Goal: Task Accomplishment & Management: Manage account settings

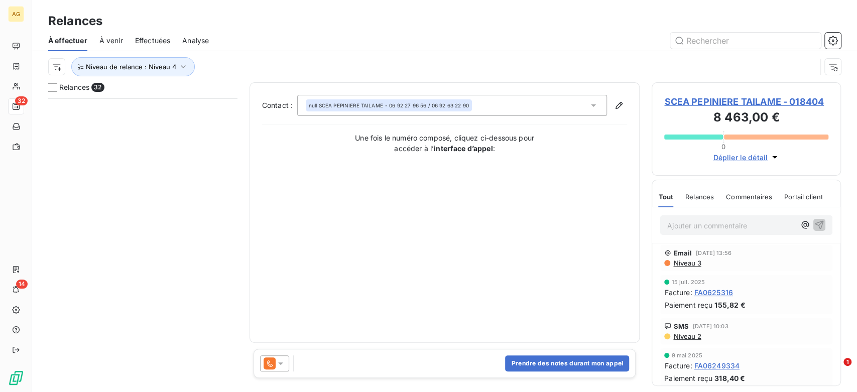
scroll to position [285, 181]
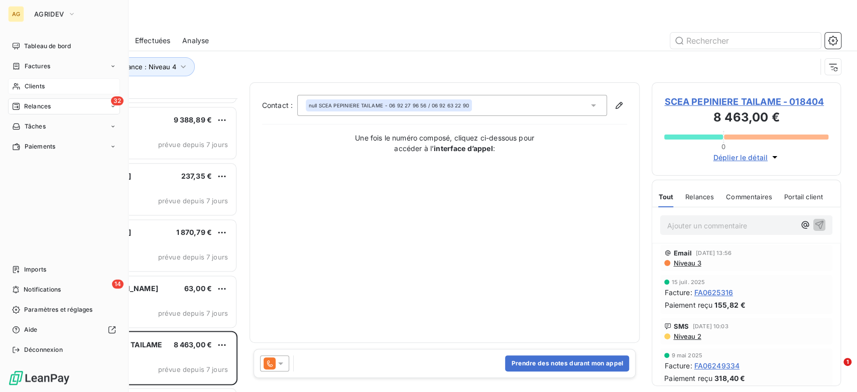
click at [23, 89] on div "Clients" at bounding box center [64, 86] width 112 height 16
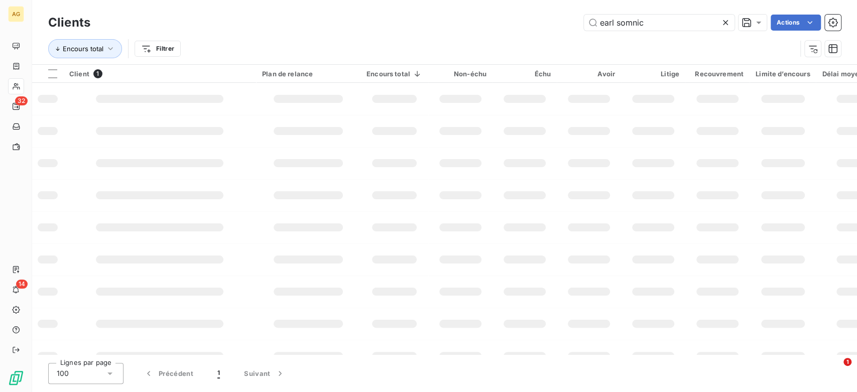
type input "[PERSON_NAME]"
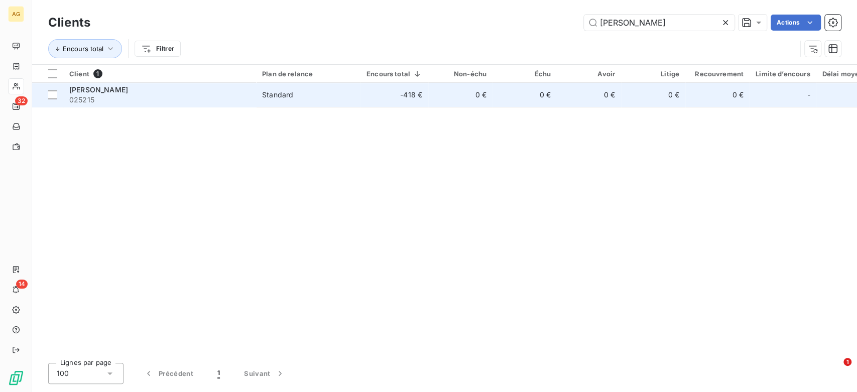
click at [311, 94] on span "Standard" at bounding box center [308, 95] width 92 height 10
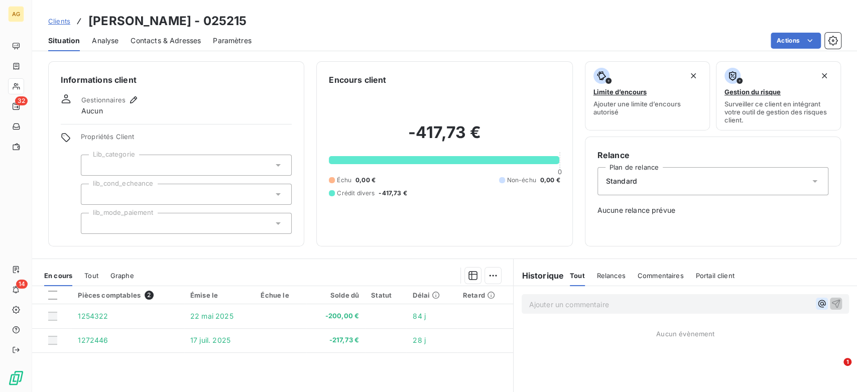
click at [818, 303] on icon "button" at bounding box center [822, 304] width 8 height 8
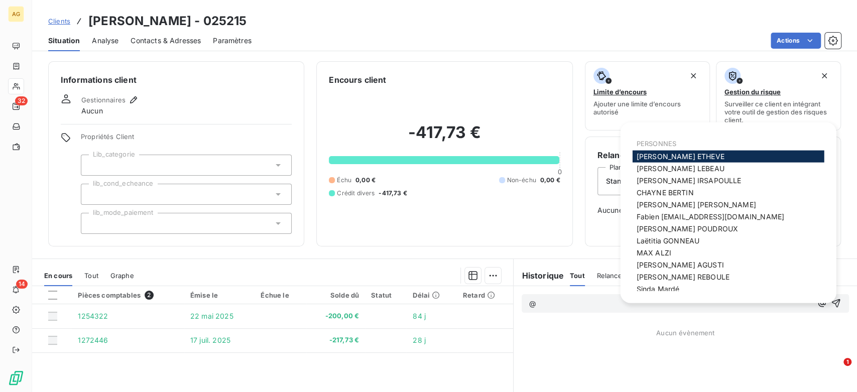
click at [679, 156] on span "[PERSON_NAME]" at bounding box center [681, 156] width 88 height 9
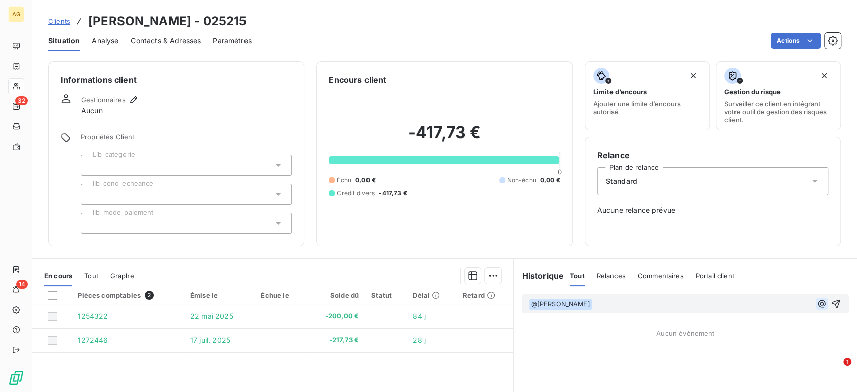
click at [818, 304] on icon "button" at bounding box center [822, 304] width 8 height 8
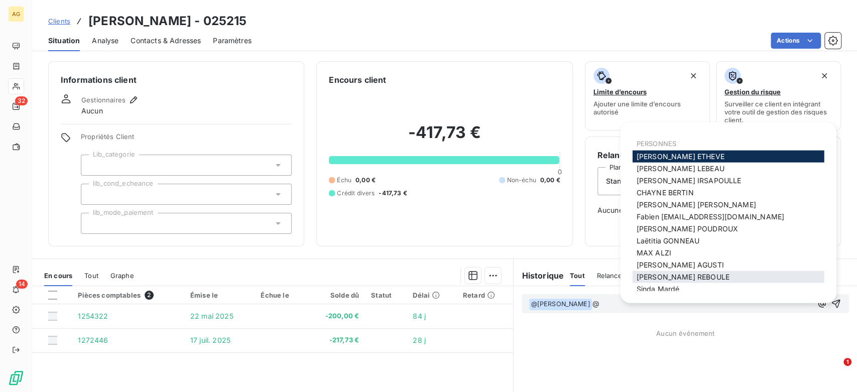
click at [676, 277] on span "[PERSON_NAME]" at bounding box center [683, 277] width 93 height 9
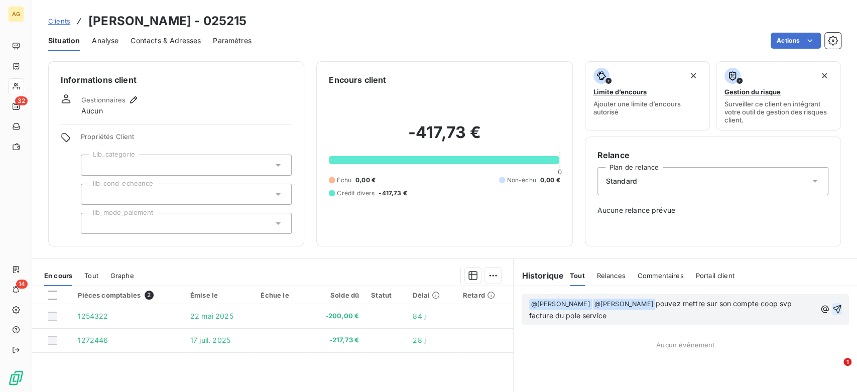
click at [833, 305] on icon "button" at bounding box center [837, 309] width 9 height 9
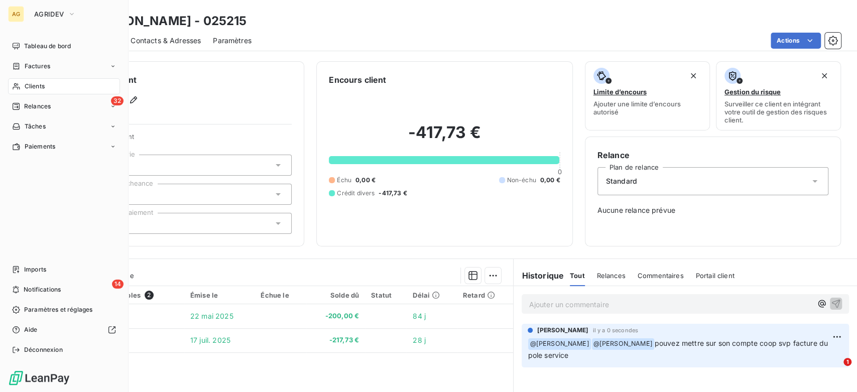
click at [40, 86] on span "Clients" at bounding box center [35, 86] width 20 height 9
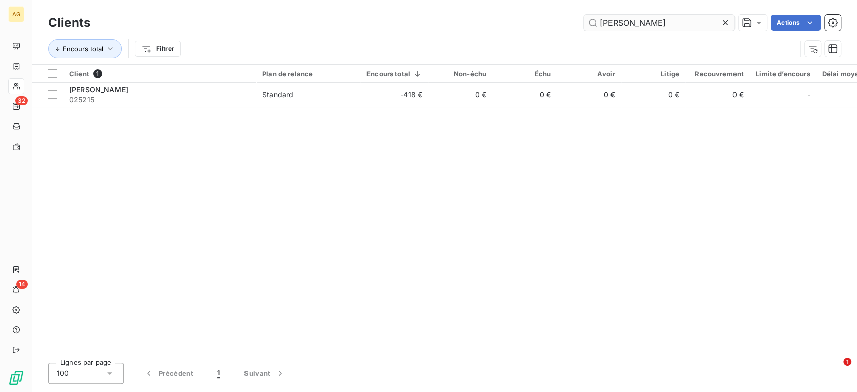
click at [666, 25] on input "[PERSON_NAME]" at bounding box center [659, 23] width 151 height 16
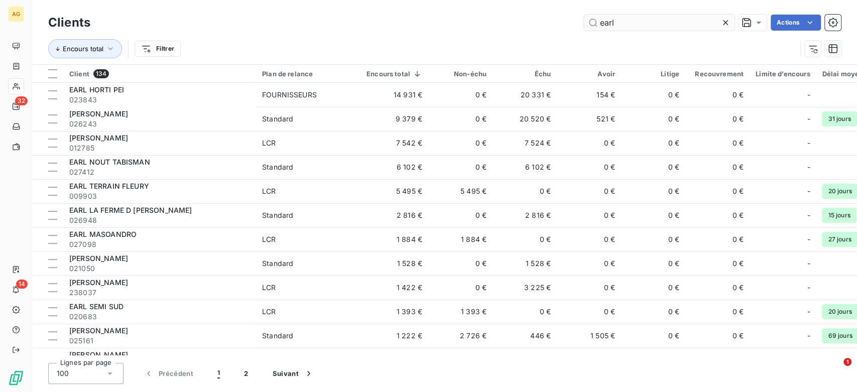
click at [666, 25] on input "earl" at bounding box center [659, 23] width 151 height 16
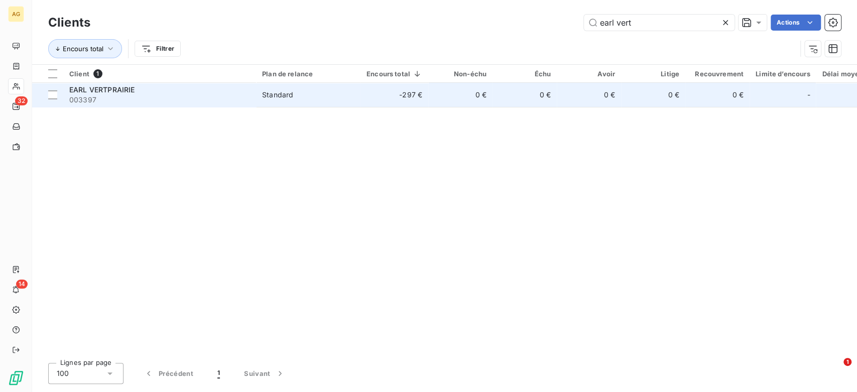
type input "earl vert"
click at [485, 100] on td "0 €" at bounding box center [460, 95] width 64 height 24
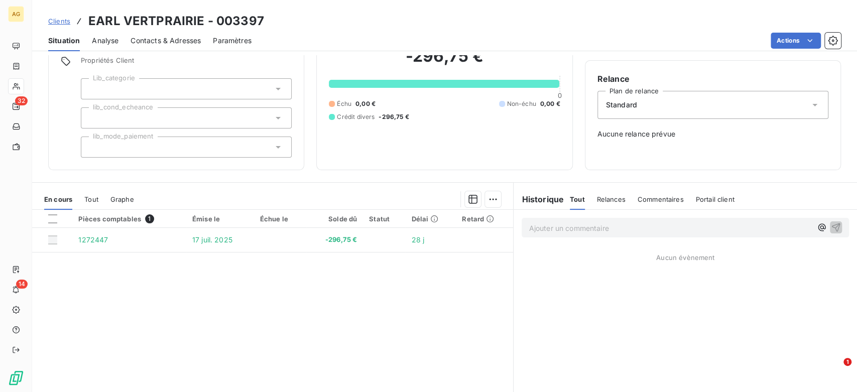
scroll to position [85, 0]
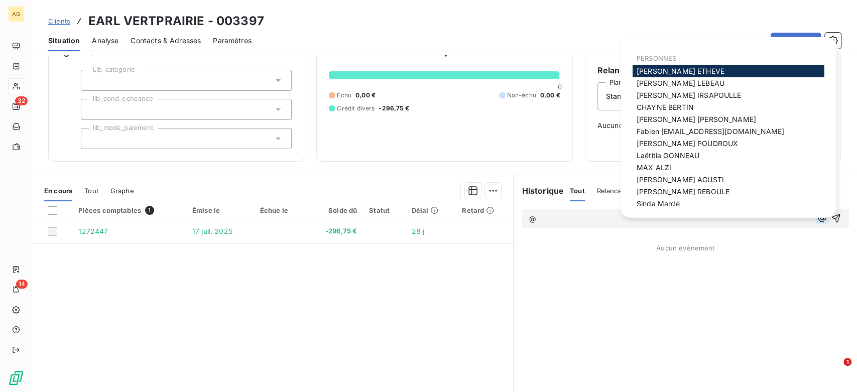
click at [817, 220] on icon "button" at bounding box center [822, 218] width 10 height 10
click at [697, 68] on div "[PERSON_NAME]" at bounding box center [728, 71] width 192 height 12
click at [692, 194] on span "[PERSON_NAME]" at bounding box center [683, 191] width 93 height 9
click at [817, 214] on icon "button" at bounding box center [822, 219] width 10 height 10
click at [681, 70] on span "[PERSON_NAME]" at bounding box center [681, 71] width 88 height 9
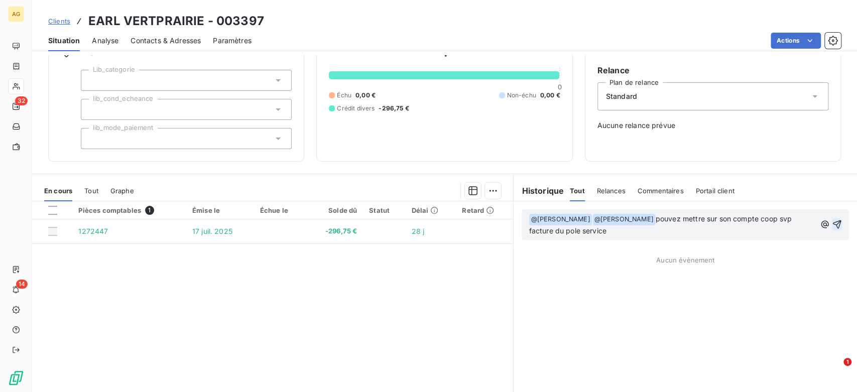
click at [832, 221] on icon "button" at bounding box center [837, 224] width 10 height 10
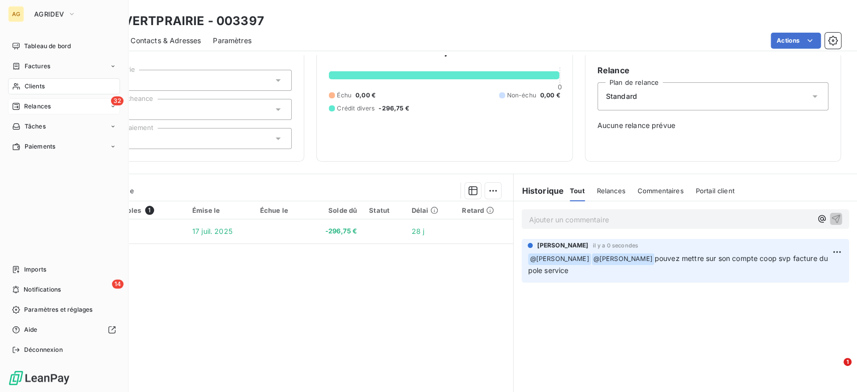
click at [26, 103] on span "Relances" at bounding box center [37, 106] width 27 height 9
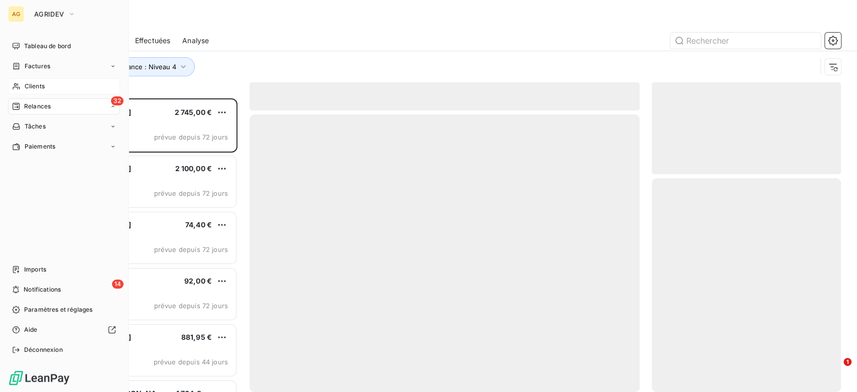
scroll to position [285, 181]
